Goal: Task Accomplishment & Management: Use online tool/utility

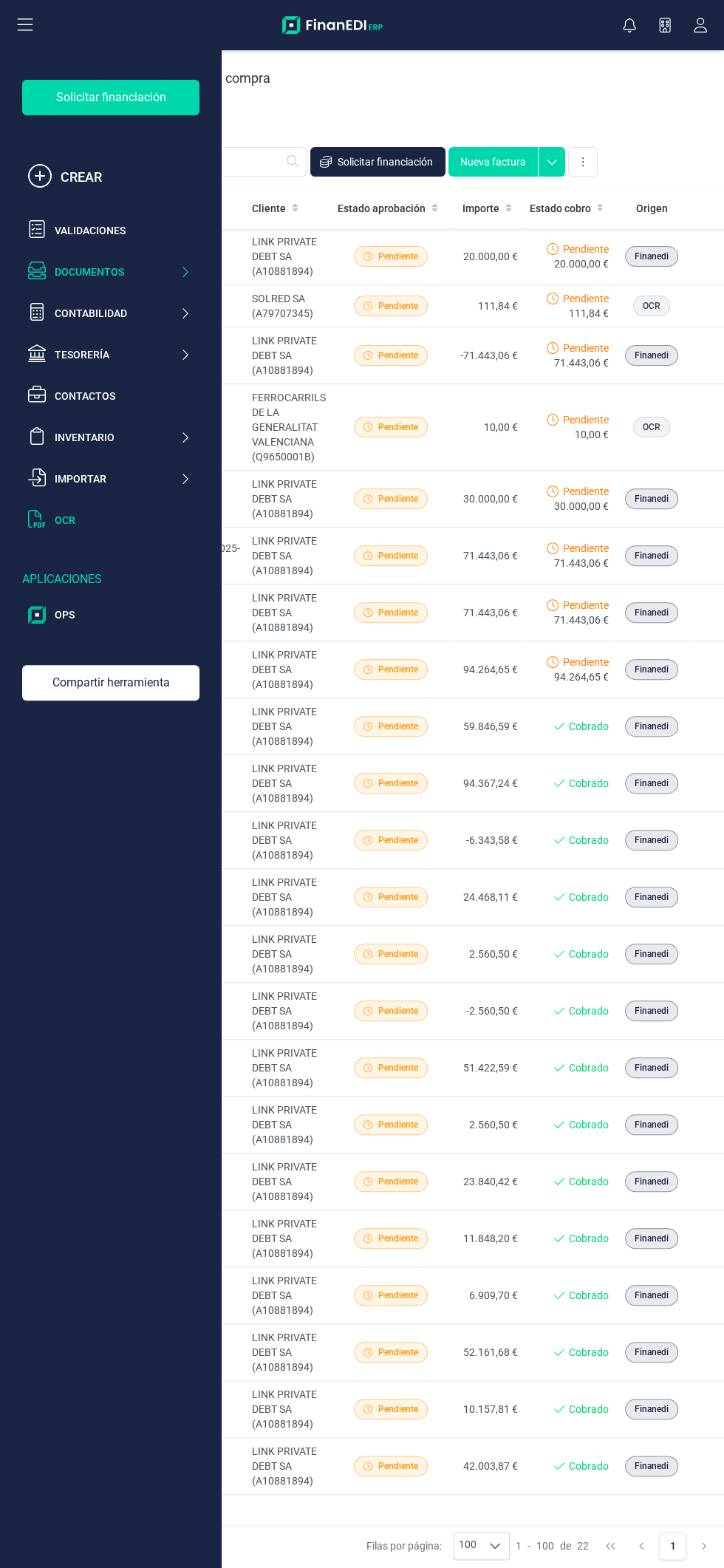
click at [124, 526] on div "OCR" at bounding box center [123, 520] width 136 height 15
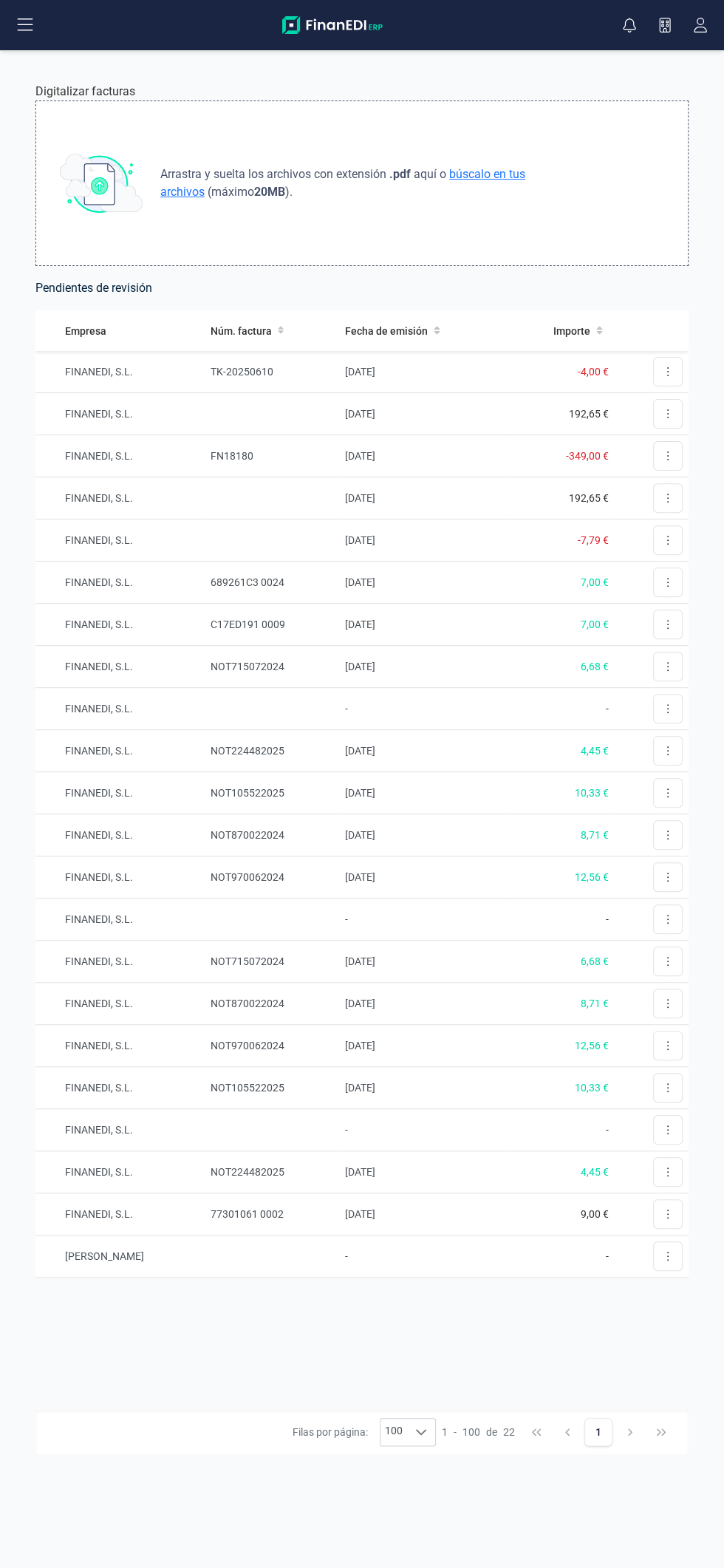
click at [525, 177] on span "búscalo en tus archivos" at bounding box center [342, 183] width 365 height 32
type input "C:\fakepath\invoice_05378258-de75-4e11-9470-e724762a7117.pdf"
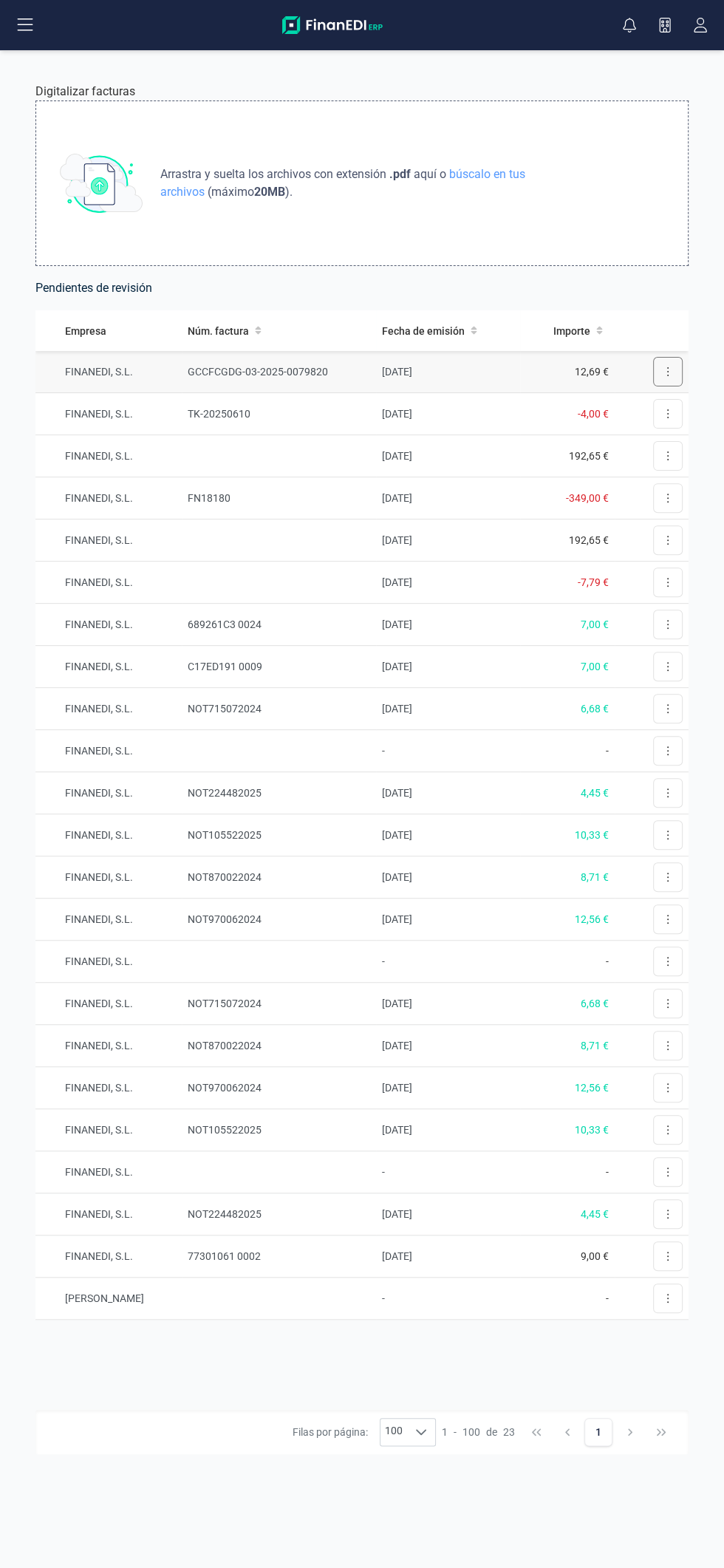
click at [663, 369] on button at bounding box center [668, 371] width 29 height 29
click at [648, 407] on span "Revisar factura" at bounding box center [632, 408] width 70 height 15
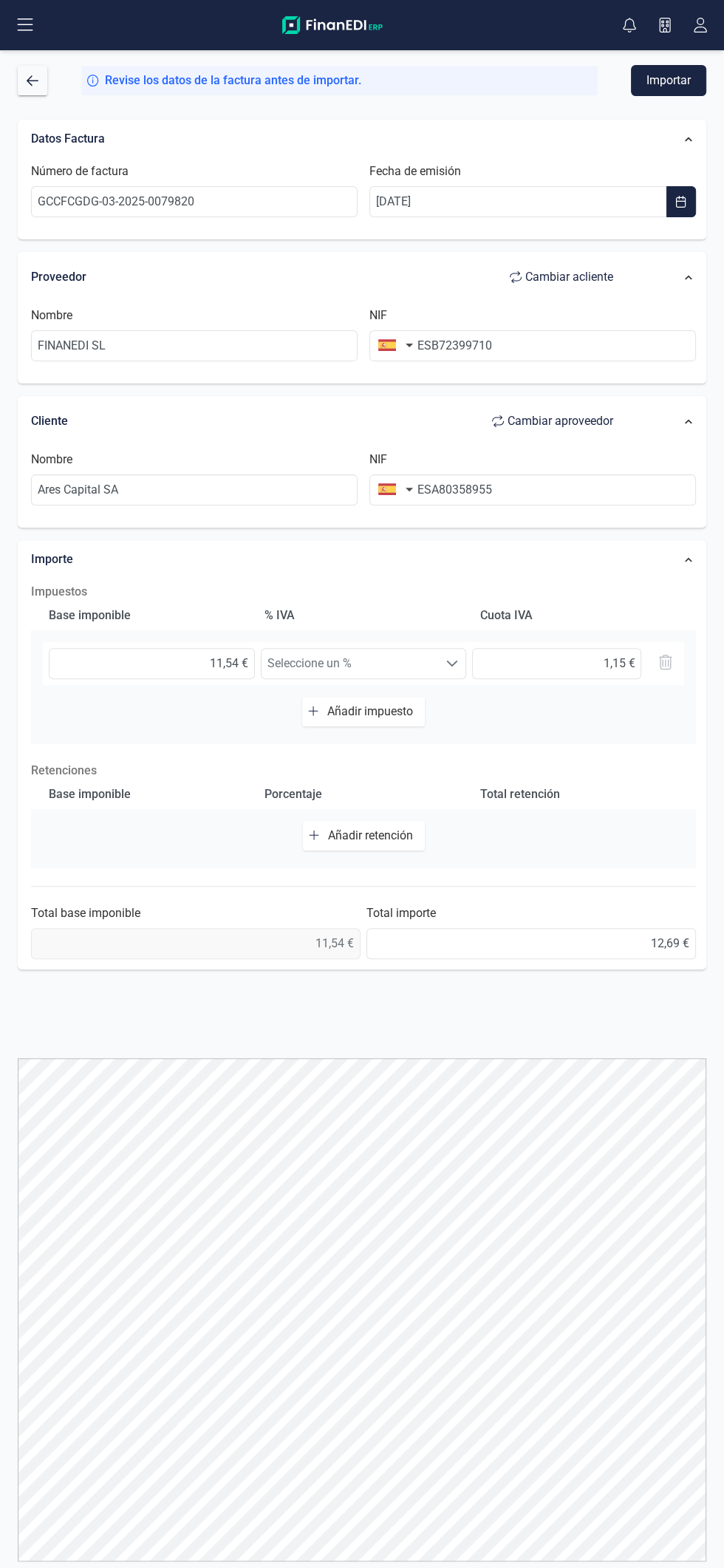
click at [596, 276] on span "Cambiar a cliente" at bounding box center [569, 277] width 88 height 17
type input "Ares Capital SA"
type input "ESA80358955"
type input "FINANEDI SL"
type input "ESB72399710"
